Goal: Task Accomplishment & Management: Use online tool/utility

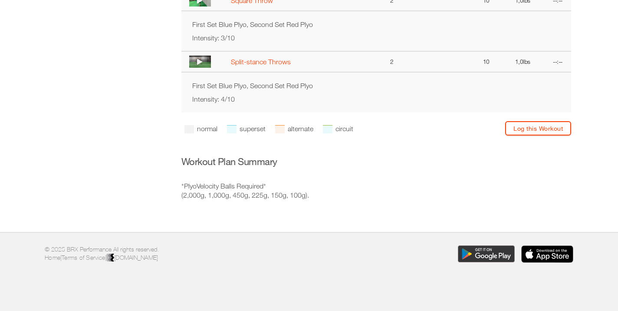
scroll to position [466, 0]
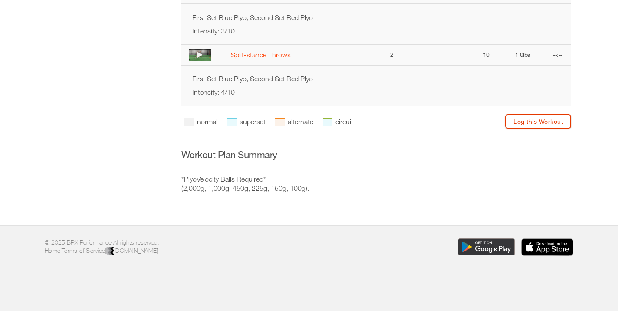
click at [526, 128] on link "Log this Workout" at bounding box center [538, 121] width 66 height 14
select select "**********"
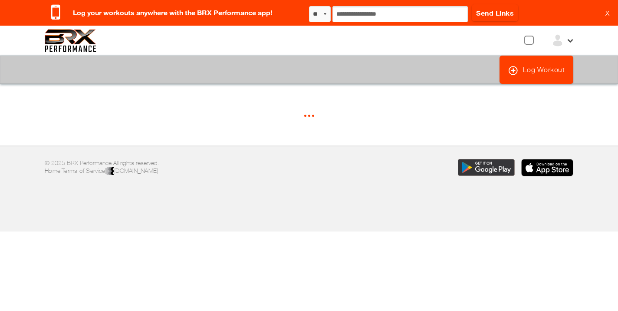
select select "*"
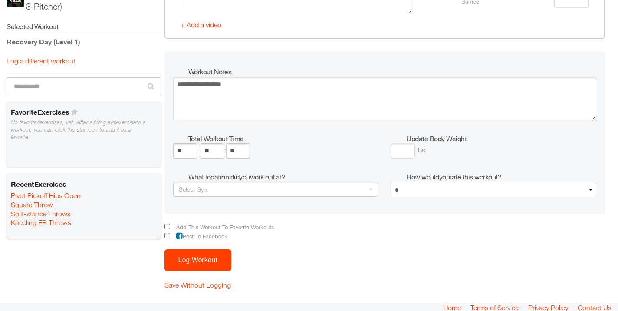
scroll to position [1099, 0]
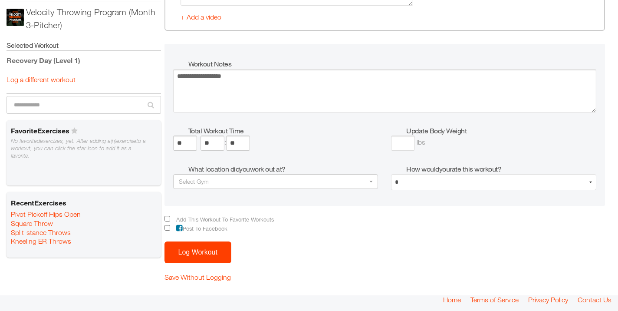
click at [192, 253] on button "Log Workout" at bounding box center [197, 252] width 67 height 22
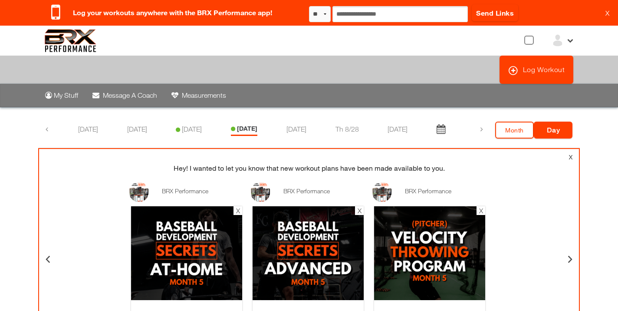
click at [68, 45] on img at bounding box center [71, 40] width 52 height 23
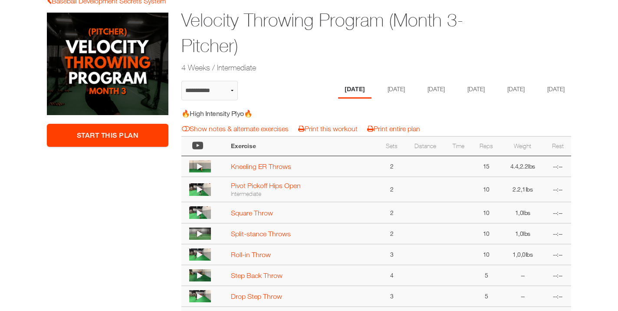
scroll to position [164, 0]
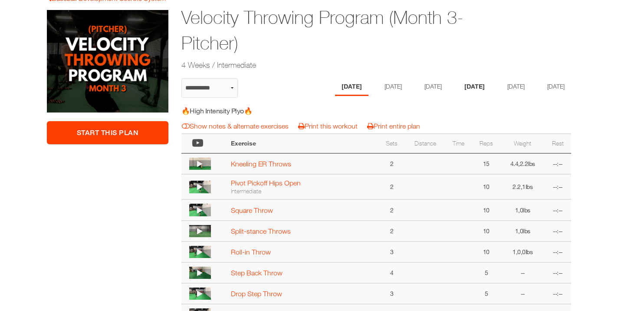
click at [474, 86] on li "[DATE]" at bounding box center [474, 87] width 33 height 18
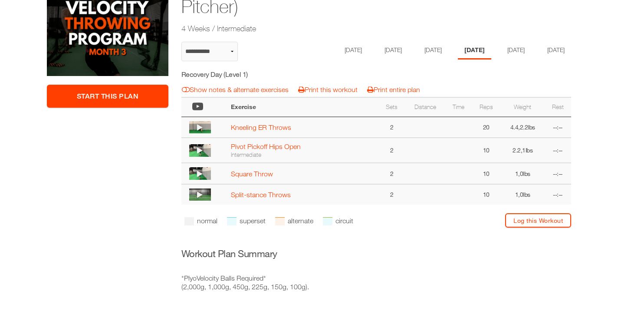
scroll to position [198, 0]
